Goal: Book appointment/travel/reservation

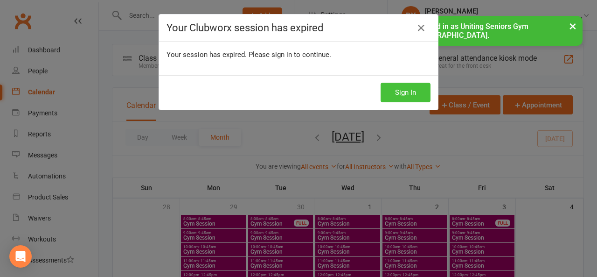
click at [421, 88] on button "Sign In" at bounding box center [406, 93] width 50 height 20
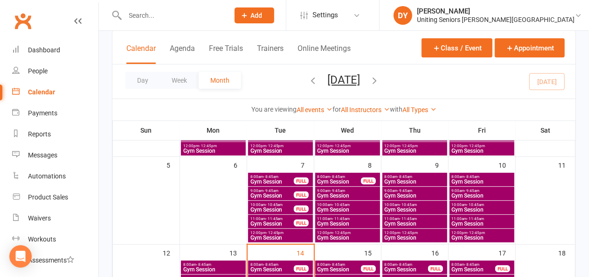
scroll to position [233, 0]
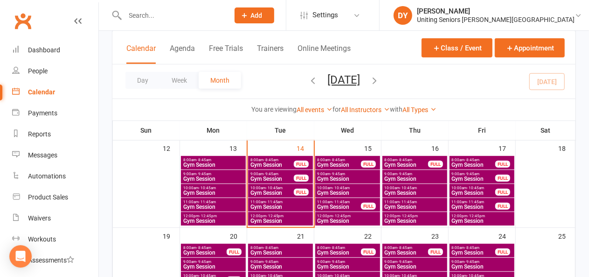
click at [260, 218] on span "Gym Session" at bounding box center [280, 221] width 61 height 6
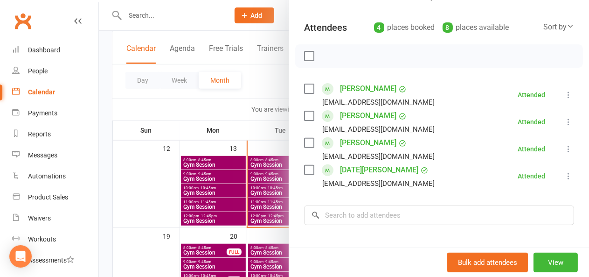
scroll to position [93, 0]
click at [252, 29] on div at bounding box center [344, 138] width 490 height 277
